Goal: Find specific page/section: Find specific page/section

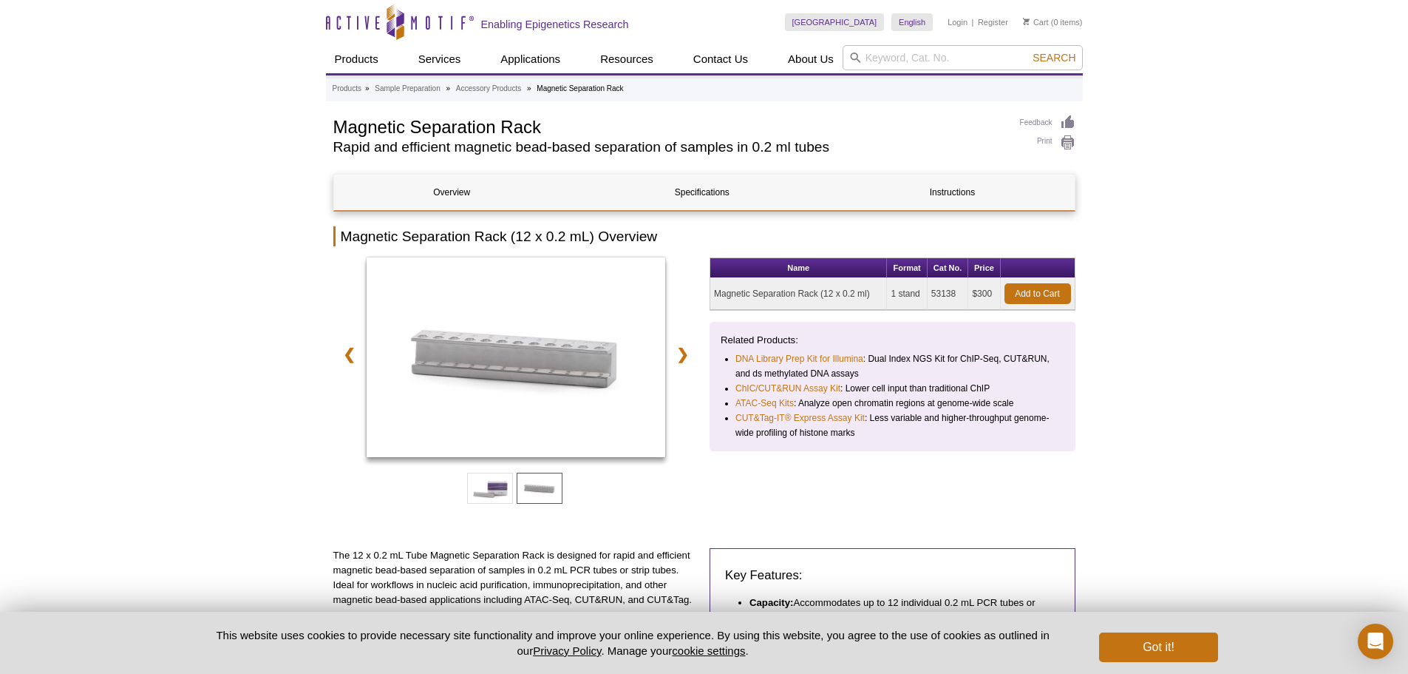
click at [569, 88] on li "Magnetic Separation Rack" at bounding box center [580, 88] width 87 height 8
click at [572, 85] on li "Magnetic Separation Rack" at bounding box center [580, 88] width 87 height 8
click at [511, 89] on link "Accessory Products" at bounding box center [488, 88] width 65 height 13
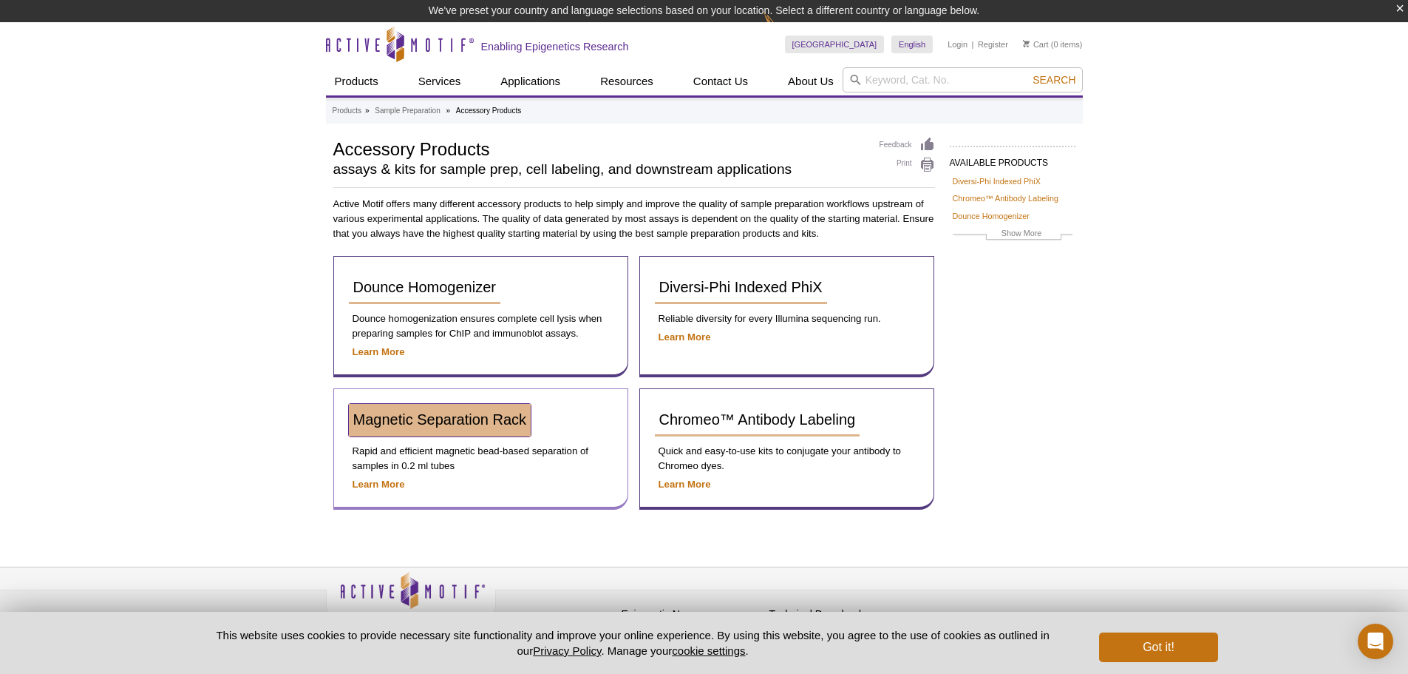
click at [465, 418] on span "Magnetic Separation Rack" at bounding box center [440, 419] width 174 height 16
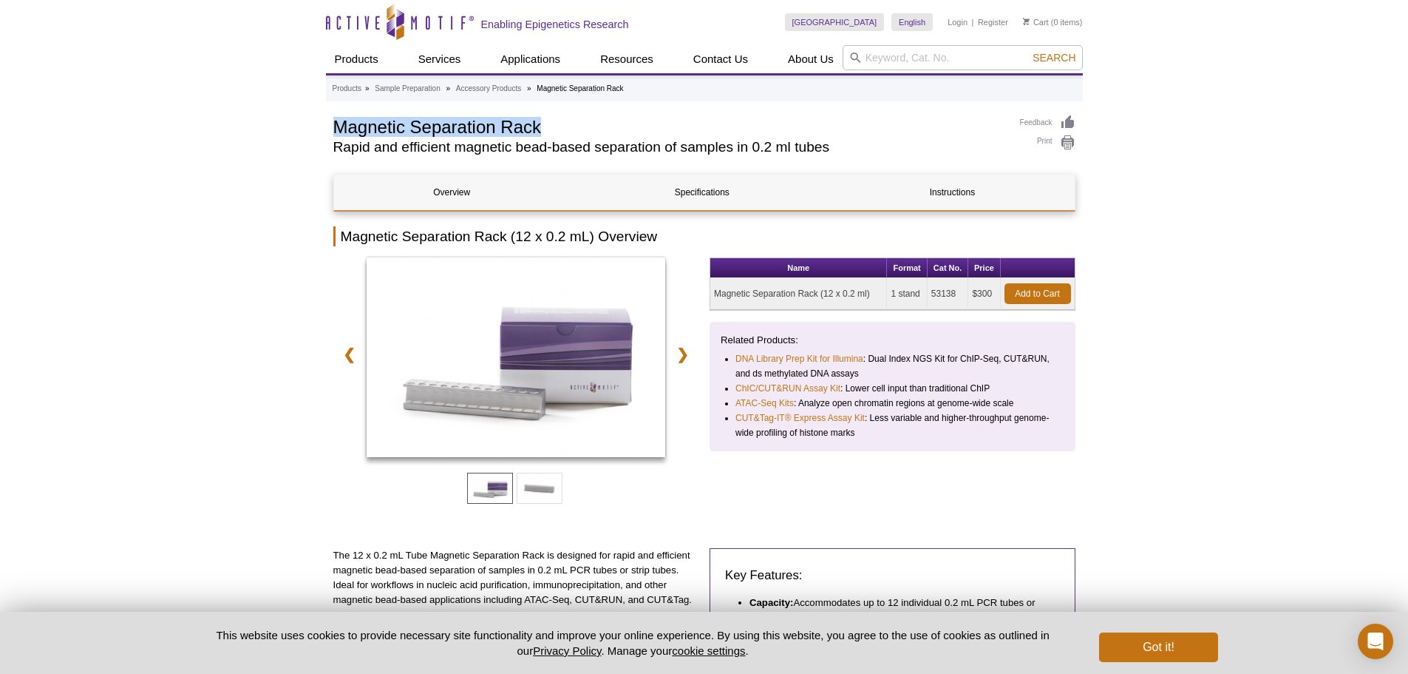
drag, startPoint x: 336, startPoint y: 126, endPoint x: 597, endPoint y: 126, distance: 261.0
click at [597, 126] on h1 "Magnetic Separation Rack" at bounding box center [669, 126] width 672 height 22
copy h1 "Magnetic Separation Rack"
